Goal: Find specific page/section

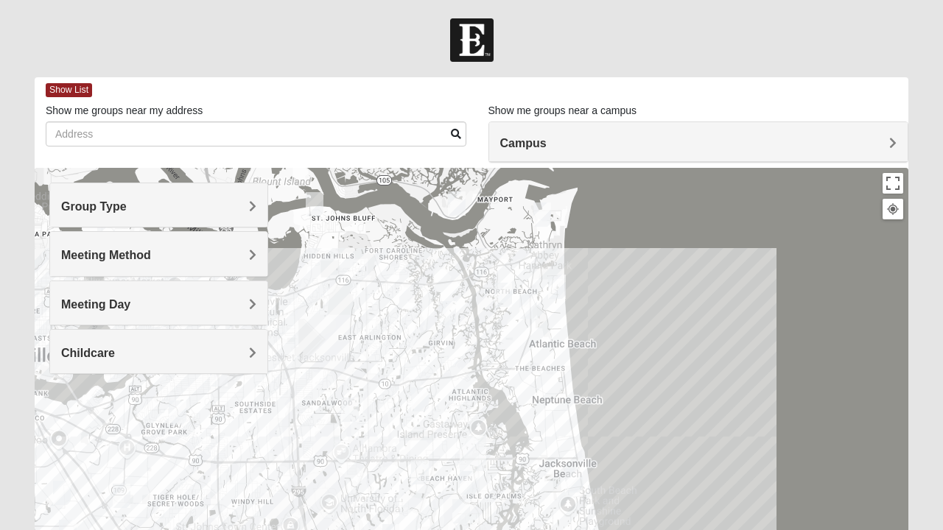
click at [241, 208] on h4 "Group Type" at bounding box center [158, 207] width 195 height 14
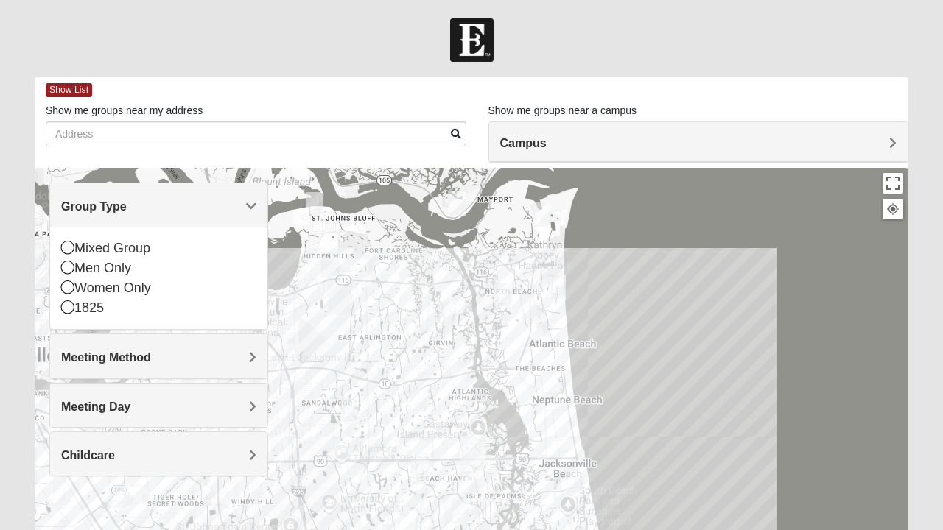
click at [215, 348] on div "Meeting Method" at bounding box center [158, 355] width 217 height 43
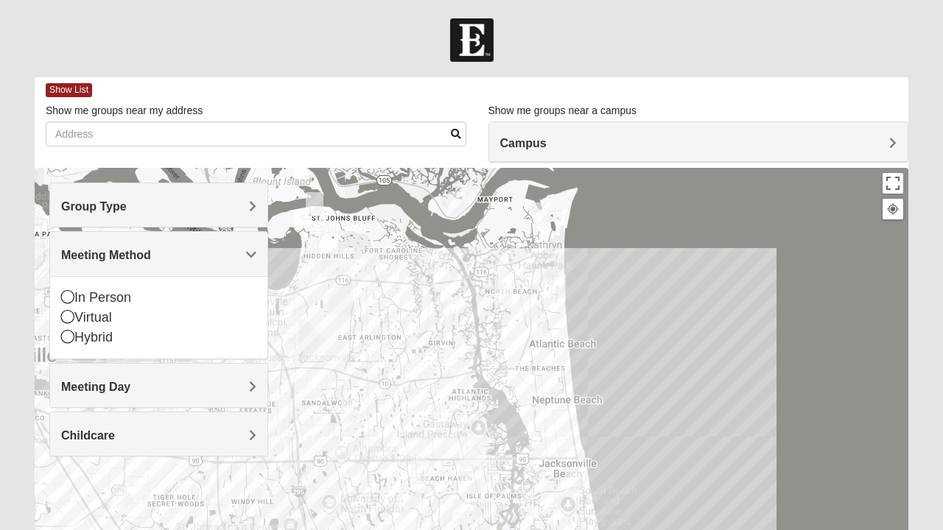
click at [234, 373] on div "Meeting Day" at bounding box center [158, 385] width 217 height 43
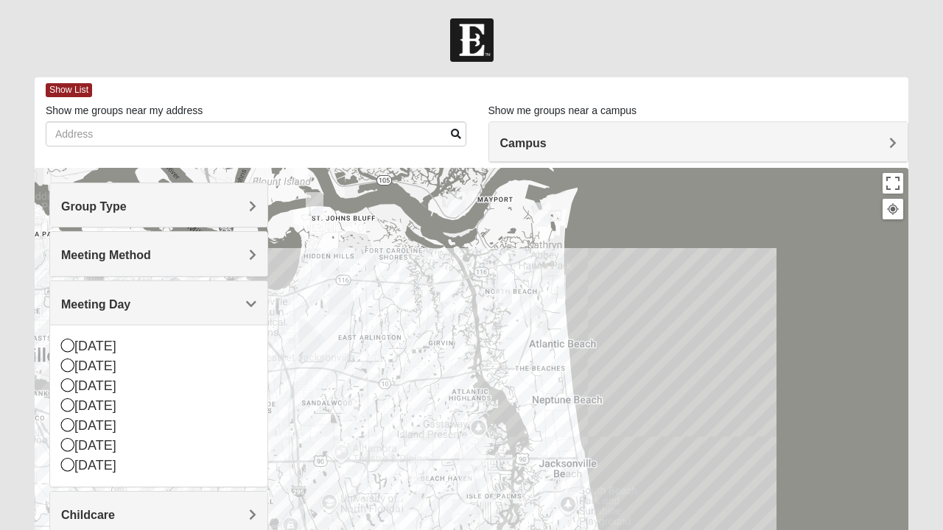
click at [183, 299] on h4 "Meeting Day" at bounding box center [158, 305] width 195 height 14
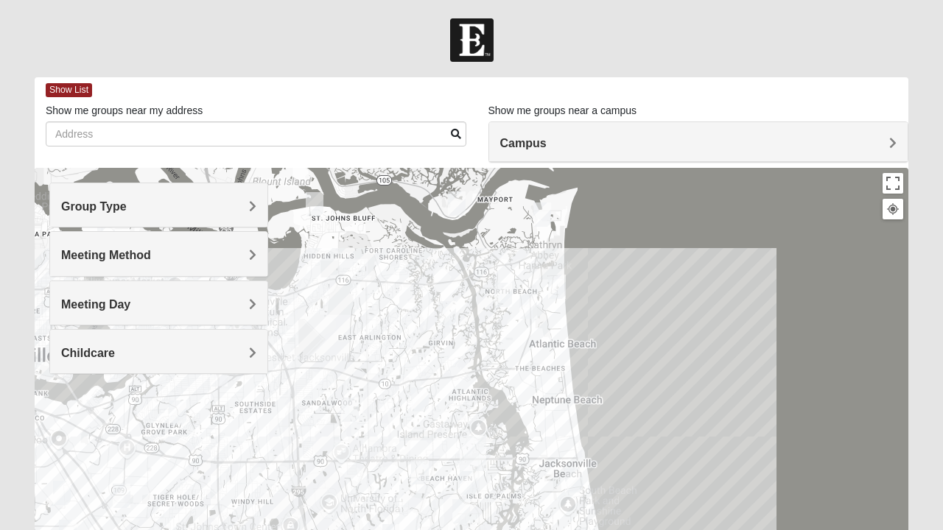
click at [204, 244] on div "Meeting Method" at bounding box center [158, 253] width 217 height 43
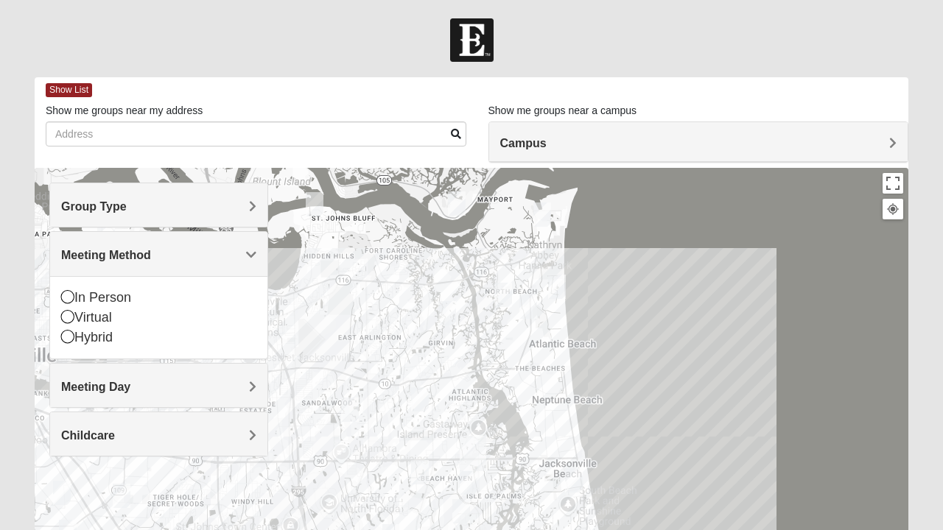
click at [77, 293] on div "In Person" at bounding box center [158, 298] width 195 height 20
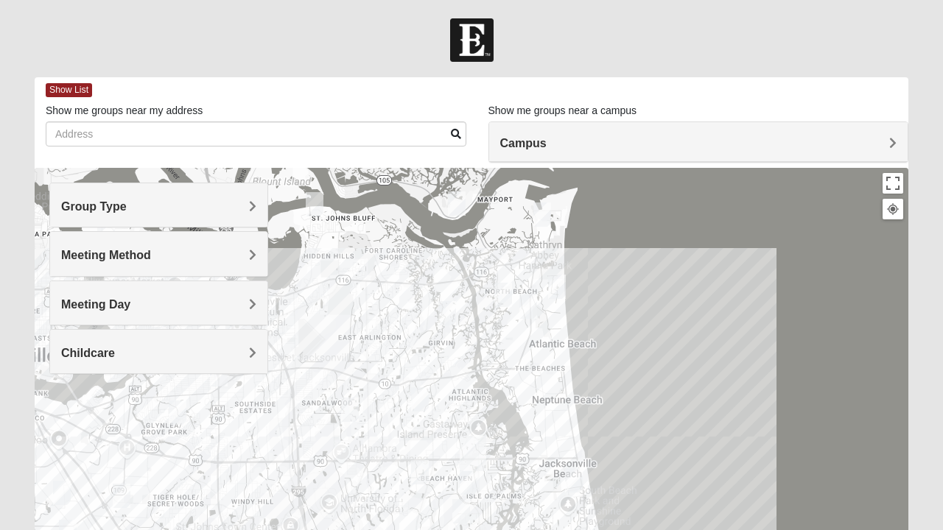
click at [115, 250] on span "Meeting Method" at bounding box center [106, 255] width 90 height 13
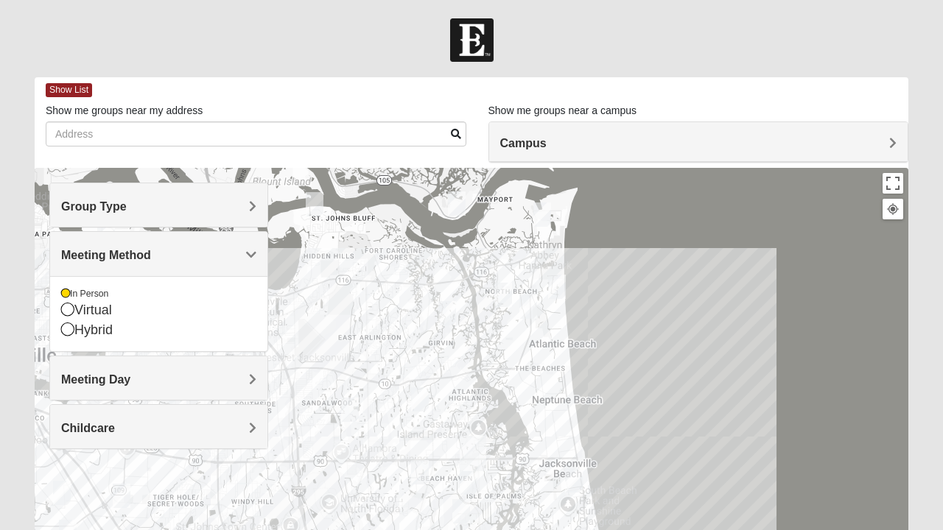
click at [77, 295] on div "In Person" at bounding box center [158, 294] width 195 height 13
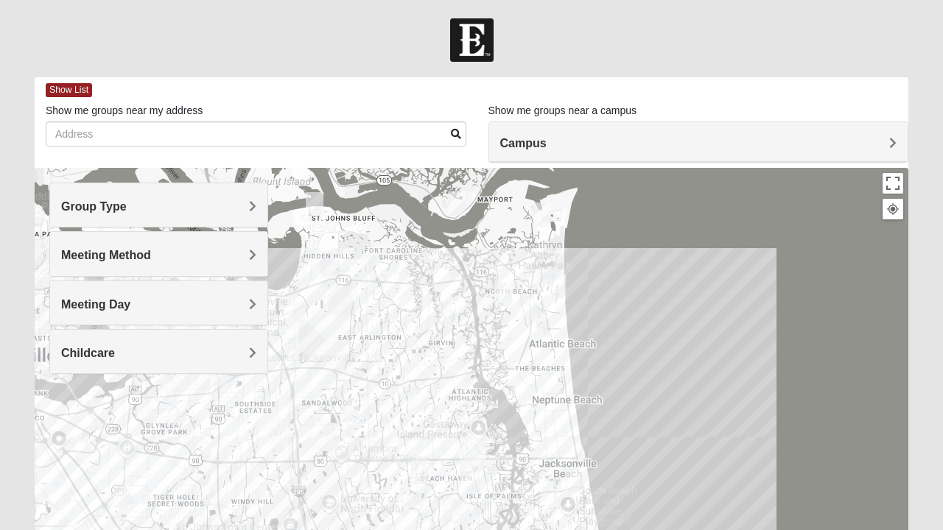
click at [113, 256] on span "Meeting Method" at bounding box center [106, 255] width 90 height 13
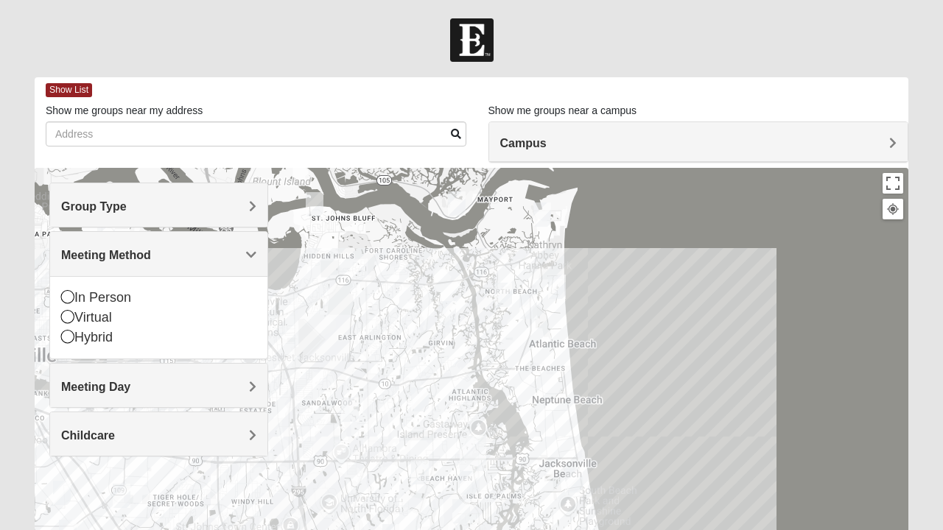
click at [77, 318] on div "Virtual" at bounding box center [158, 318] width 195 height 20
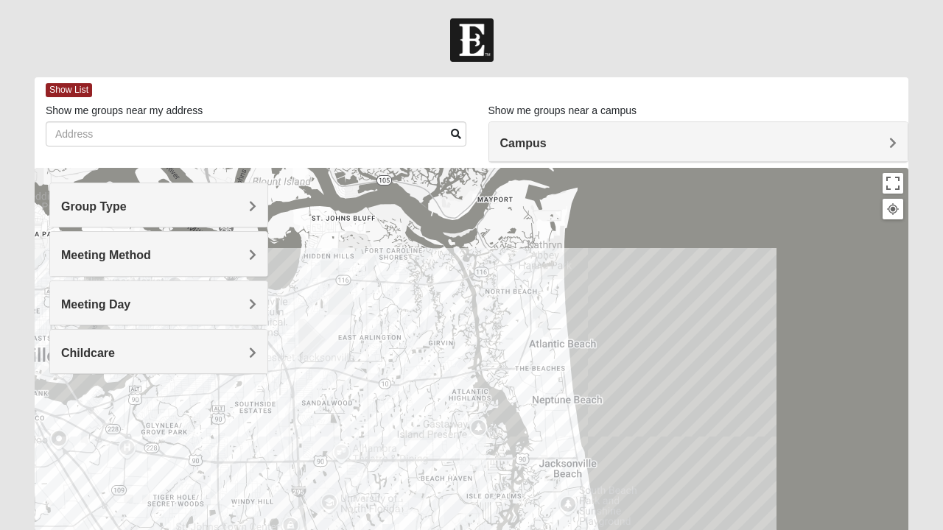
click at [133, 298] on h4 "Meeting Day" at bounding box center [158, 305] width 195 height 14
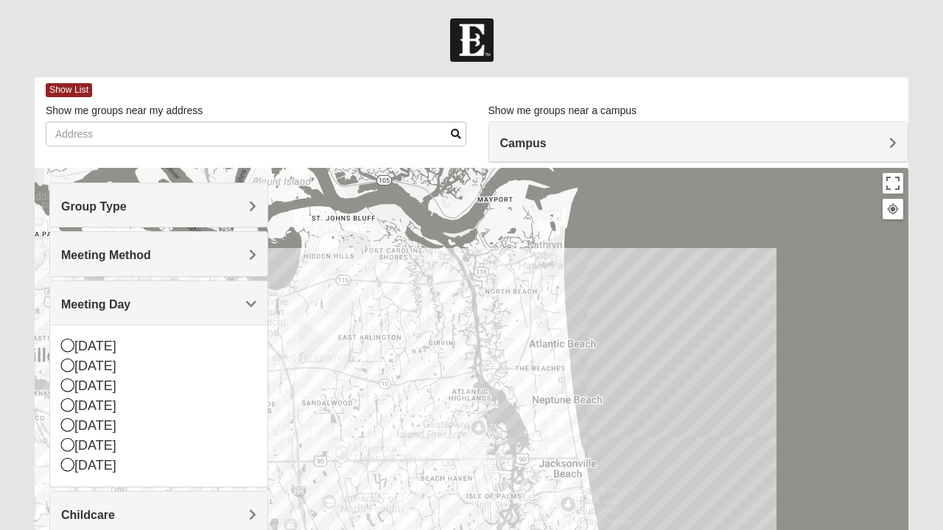
click at [181, 312] on div "Meeting Day" at bounding box center [158, 302] width 217 height 43
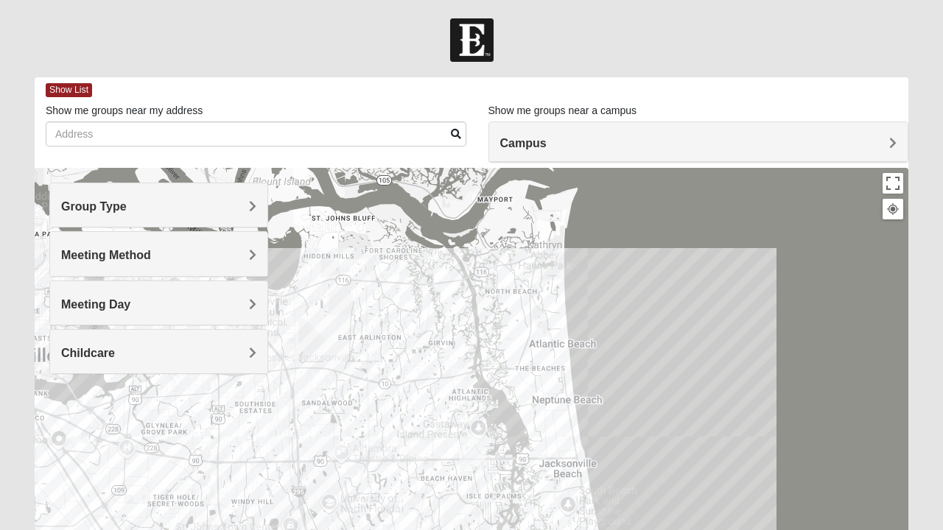
click at [99, 208] on span "Group Type" at bounding box center [94, 206] width 66 height 13
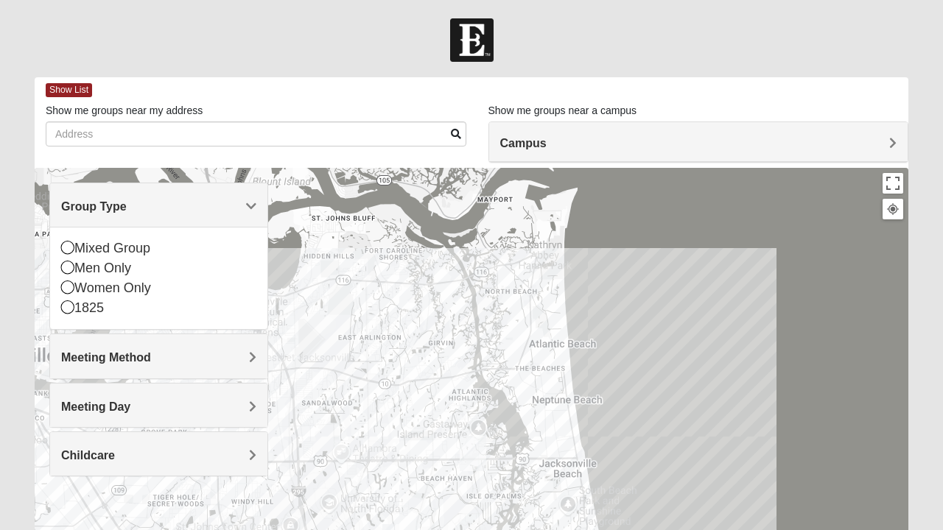
click at [76, 287] on div "Women Only" at bounding box center [158, 288] width 195 height 20
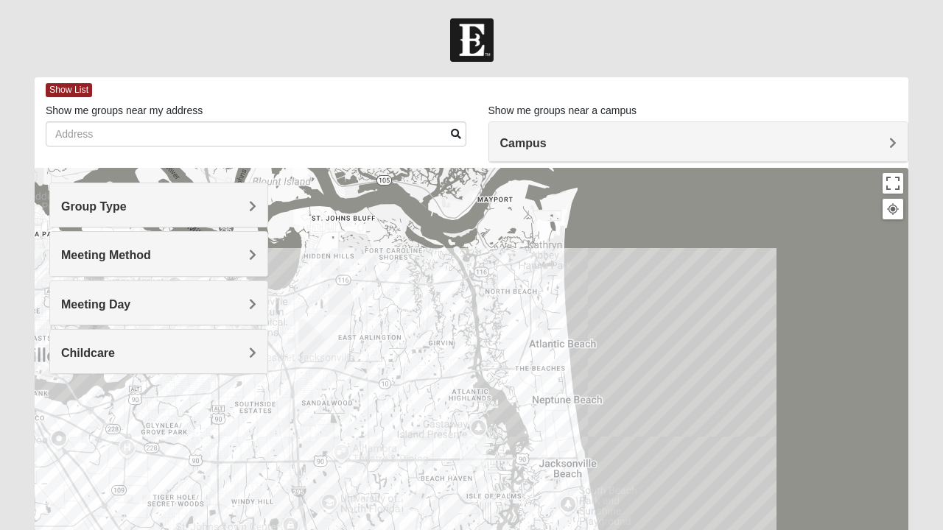
click at [85, 242] on div "Meeting Method" at bounding box center [158, 253] width 217 height 43
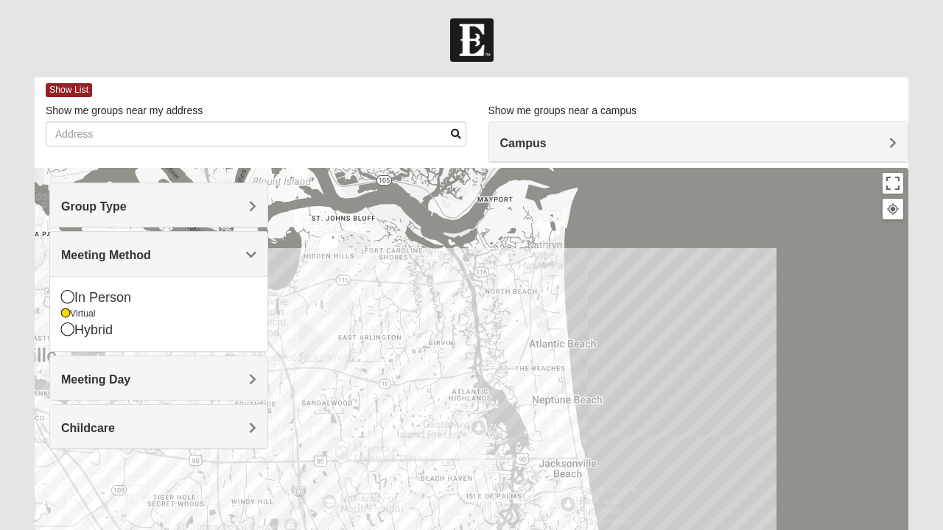
click at [88, 379] on span "Meeting Day" at bounding box center [95, 379] width 69 height 13
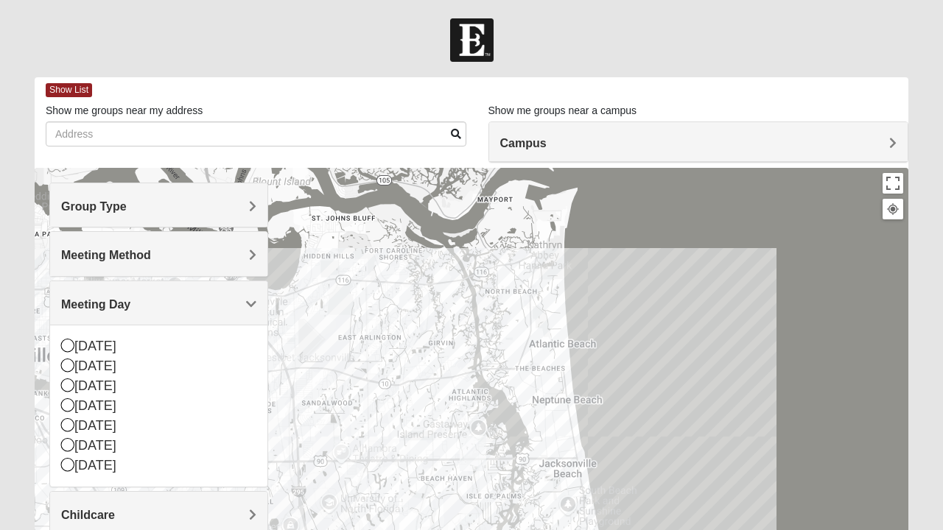
click at [77, 200] on span "Group Type" at bounding box center [94, 206] width 66 height 13
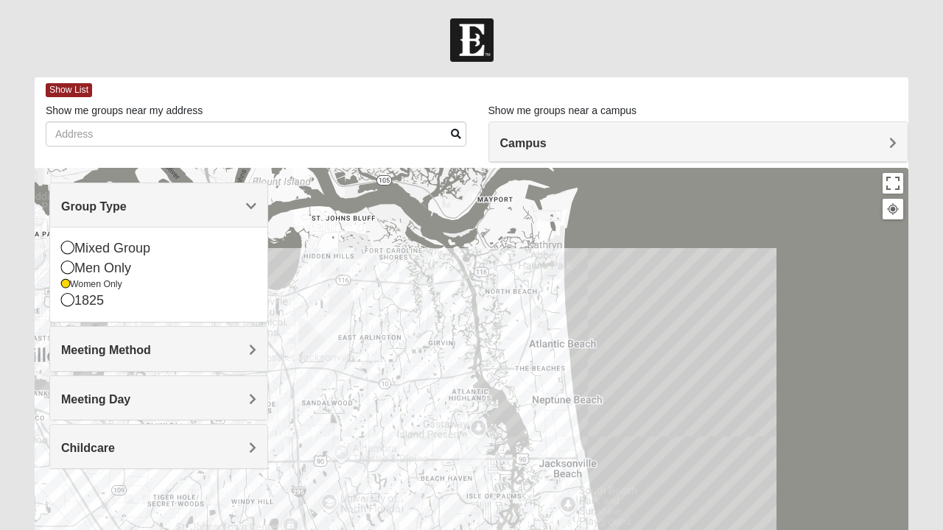
click at [81, 348] on span "Meeting Method" at bounding box center [106, 350] width 90 height 13
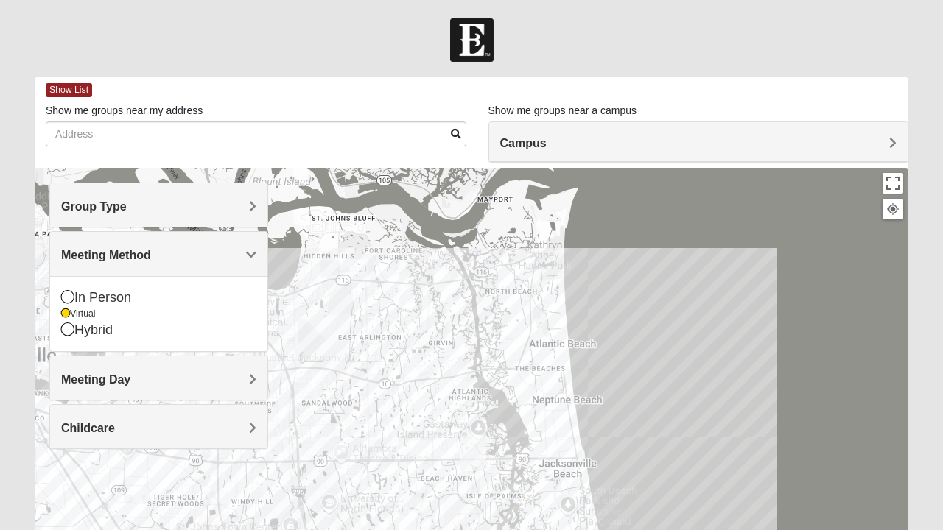
click at [87, 379] on span "Meeting Day" at bounding box center [95, 379] width 69 height 13
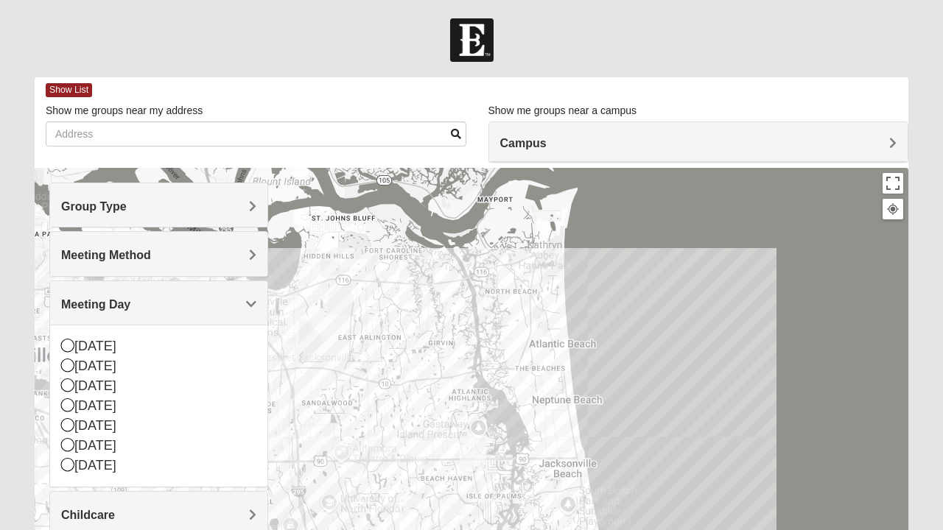
click at [82, 509] on span "Childcare" at bounding box center [88, 515] width 54 height 13
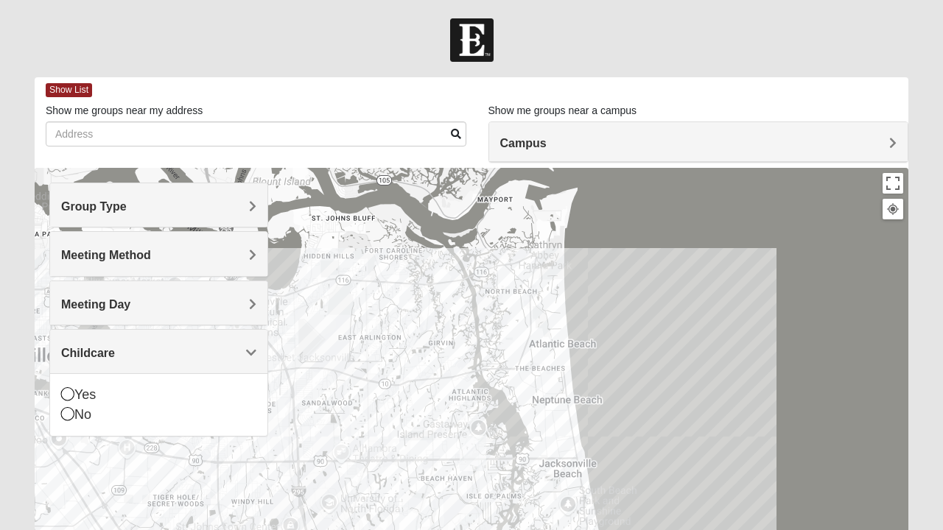
click at [80, 353] on span "Childcare" at bounding box center [88, 353] width 54 height 13
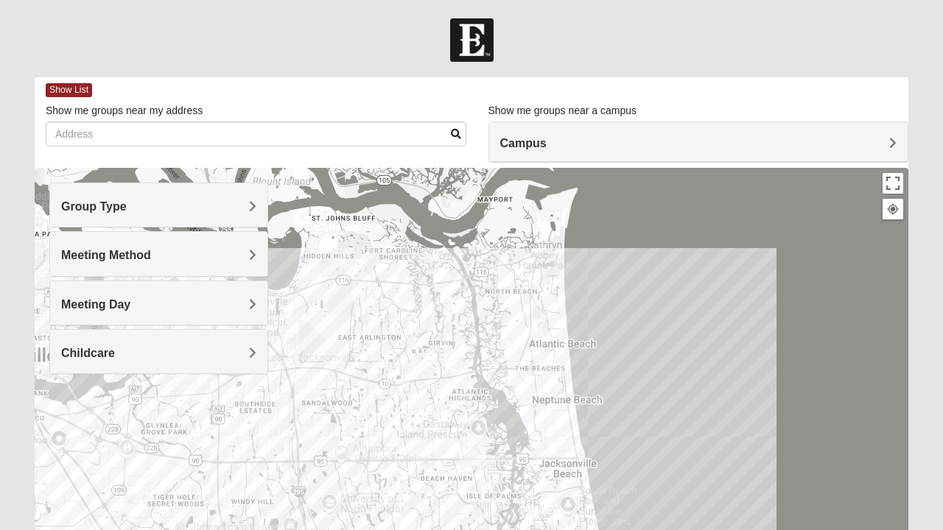
click at [529, 151] on div "Campus" at bounding box center [698, 142] width 419 height 40
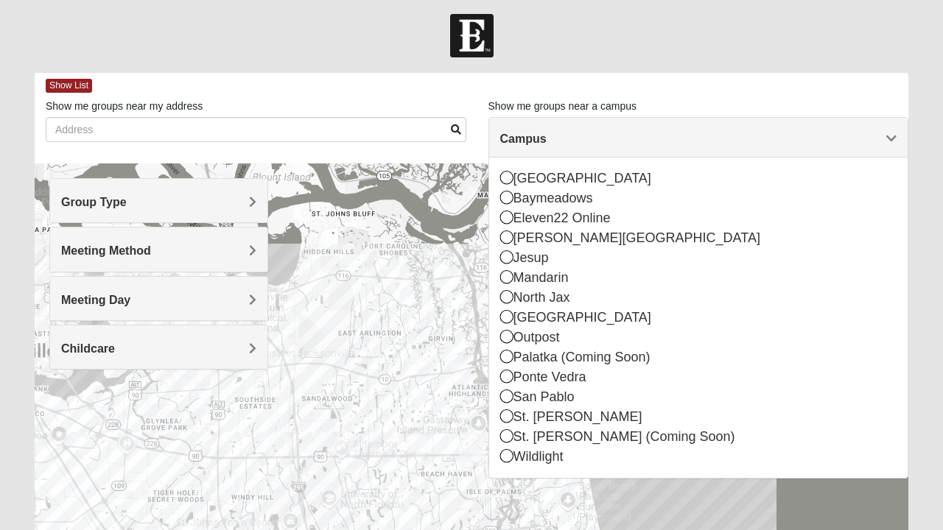
scroll to position [3, 0]
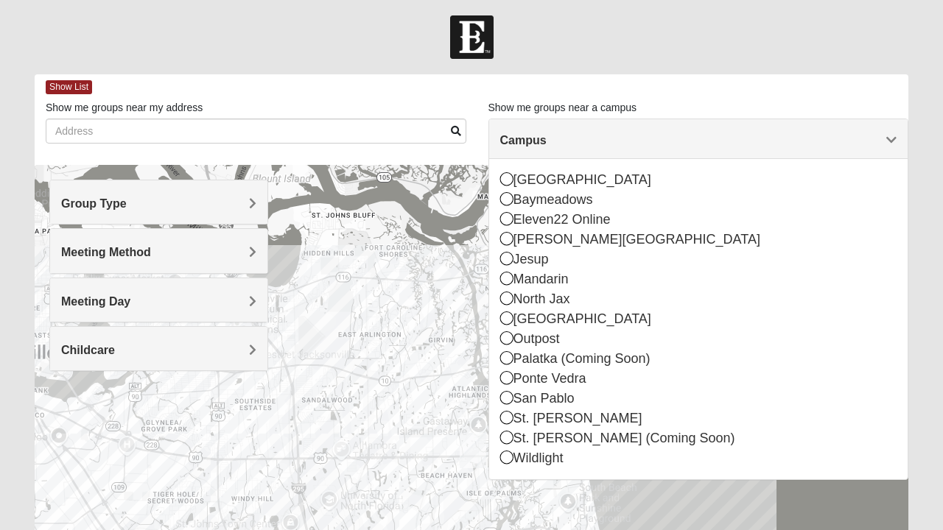
click at [510, 219] on icon at bounding box center [506, 218] width 13 height 13
